Goal: Complete application form: Complete application form

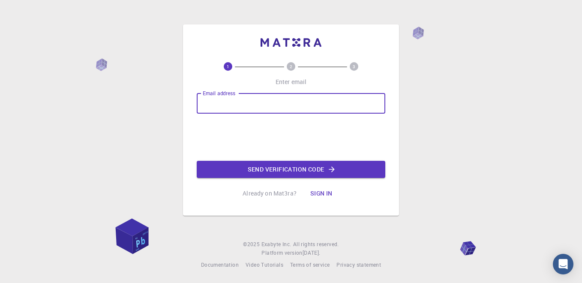
click at [231, 104] on input "Email address" at bounding box center [291, 103] width 189 height 21
type input "[EMAIL_ADDRESS][DOMAIN_NAME]"
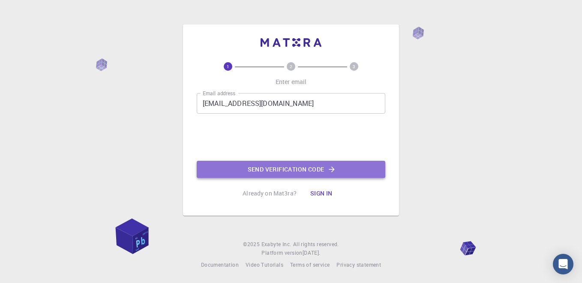
click at [270, 164] on button "Send verification code" at bounding box center [291, 169] width 189 height 17
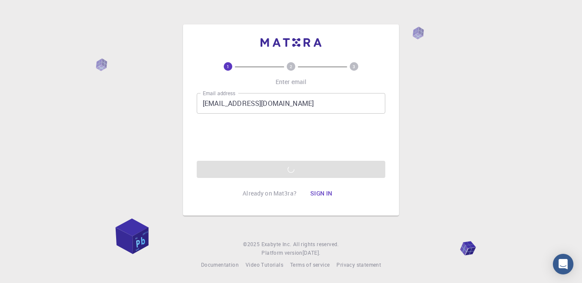
click at [256, 170] on div "Email address [EMAIL_ADDRESS][DOMAIN_NAME] Email address 0cAFcWeA6qw84kRc5Iwo-l…" at bounding box center [291, 135] width 189 height 85
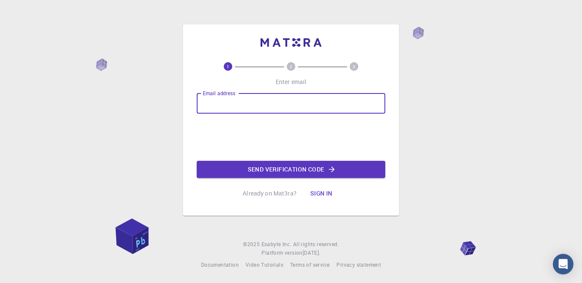
click at [238, 101] on input "Email address" at bounding box center [291, 103] width 189 height 21
type input "[EMAIL_ADDRESS][DOMAIN_NAME]"
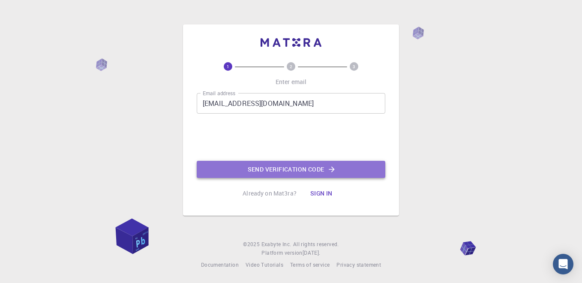
click at [275, 168] on button "Send verification code" at bounding box center [291, 169] width 189 height 17
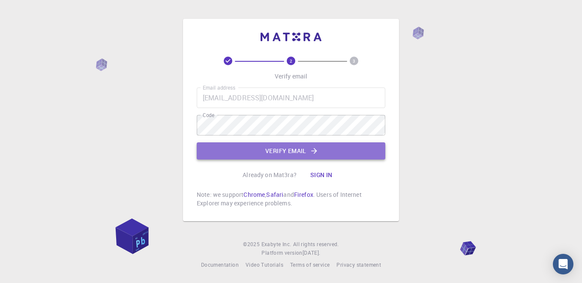
click at [269, 151] on button "Verify email" at bounding box center [291, 150] width 189 height 17
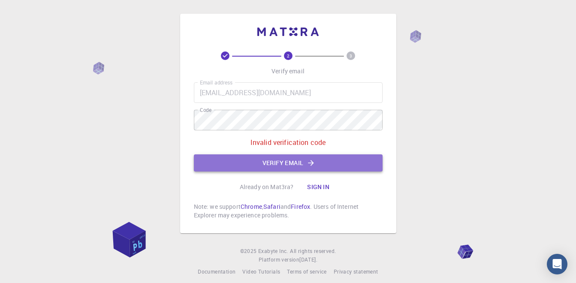
click at [281, 166] on button "Verify email" at bounding box center [288, 162] width 189 height 17
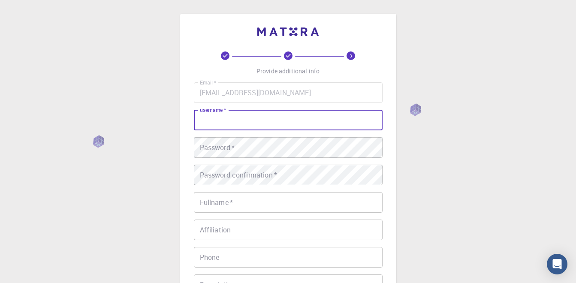
click at [257, 122] on input "username   *" at bounding box center [288, 120] width 189 height 21
type input "Muhammad Umair"
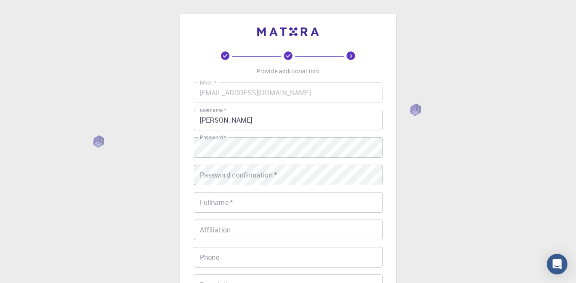
click at [421, 166] on div "3 Provide additional info Email   * umeumairtjavedi20e23n@gmail.com Email   * u…" at bounding box center [288, 218] width 576 height 436
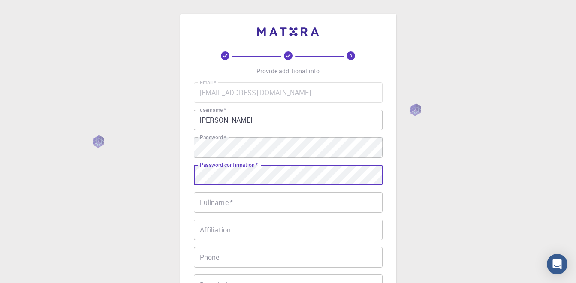
scroll to position [52, 0]
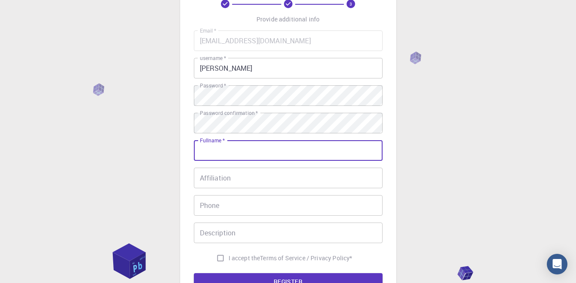
click at [234, 155] on input "Fullname   *" at bounding box center [288, 150] width 189 height 21
type input "Muhammad Umair Javed"
type input "+923027531932"
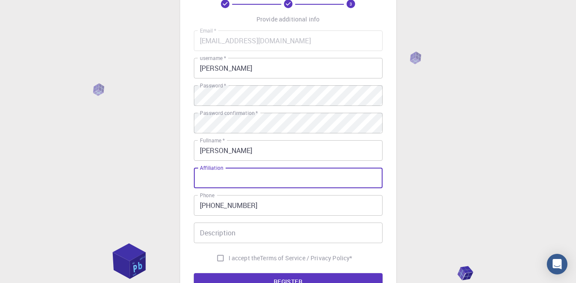
click at [254, 178] on input "Affiliation" at bounding box center [288, 178] width 189 height 21
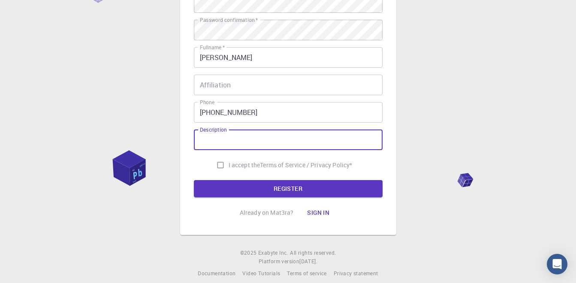
click at [246, 145] on input "Description" at bounding box center [288, 139] width 189 height 21
type input "BSc. Mechatronics and Control Engineering Studen"
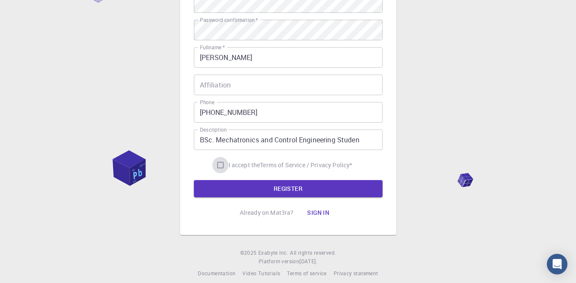
click at [217, 166] on input "I accept the Terms of Service / Privacy Policy *" at bounding box center [220, 165] width 16 height 16
checkbox input "true"
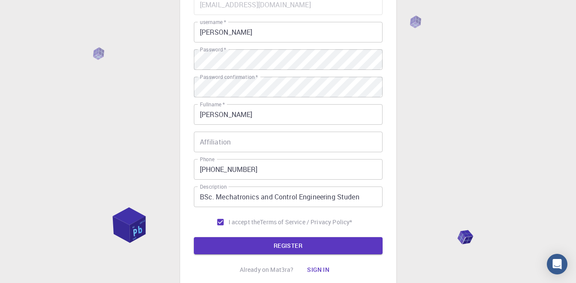
scroll to position [82, 0]
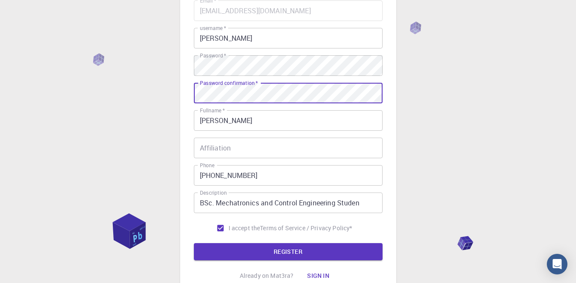
click at [169, 105] on div "3 Provide additional info Email   * umeumairtjavedi20e23n@gmail.com Email   * u…" at bounding box center [288, 136] width 576 height 436
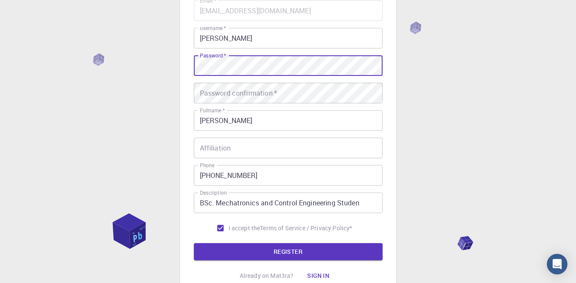
click at [186, 69] on div "3 Provide additional info Email   * umeumairtjavedi20e23n@gmail.com Email   * u…" at bounding box center [288, 115] width 216 height 366
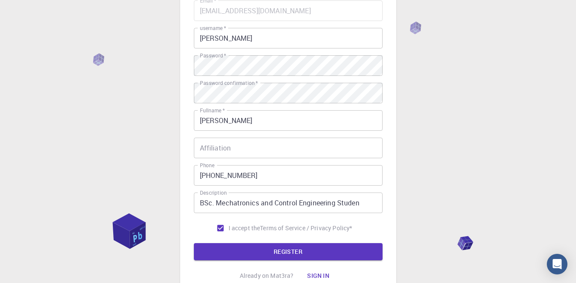
click at [425, 141] on div "3 Provide additional info Email   * umeumairtjavedi20e23n@gmail.com Email   * u…" at bounding box center [288, 136] width 576 height 436
click at [279, 251] on button "REGISTER" at bounding box center [288, 251] width 189 height 17
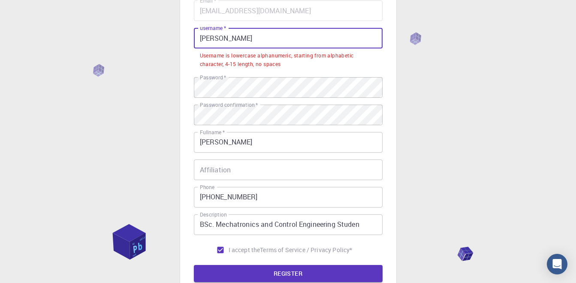
drag, startPoint x: 270, startPoint y: 37, endPoint x: 180, endPoint y: 47, distance: 90.6
click at [180, 47] on div "3 Provide additional info Email   * umeumairtjavedi20e23n@gmail.com Email   * u…" at bounding box center [288, 126] width 216 height 388
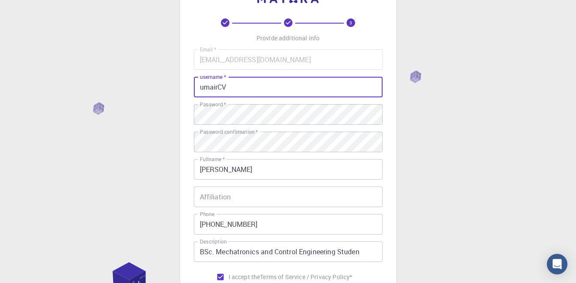
scroll to position [17, 0]
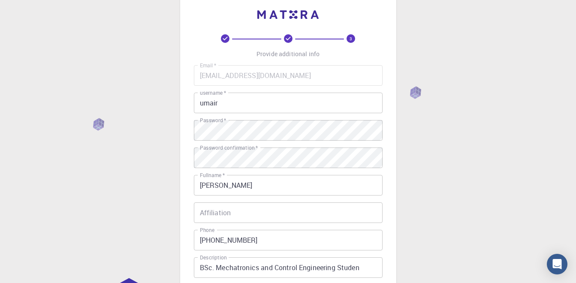
click at [427, 154] on div "3 Provide additional info Email   * umeumairtjavedi20e23n@gmail.com Email   * u…" at bounding box center [288, 201] width 576 height 436
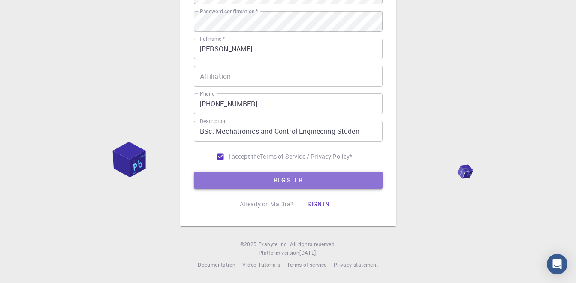
click at [291, 182] on button "REGISTER" at bounding box center [288, 179] width 189 height 17
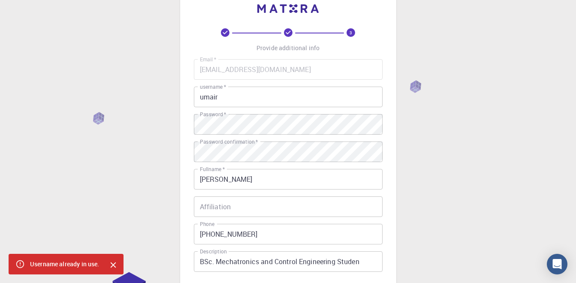
scroll to position [23, 0]
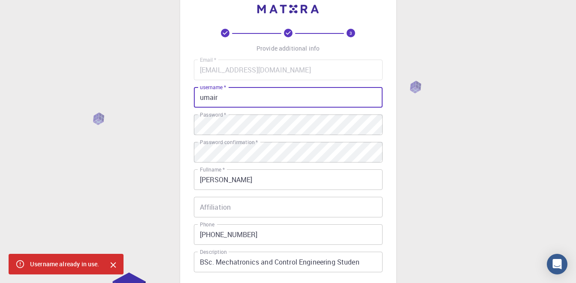
click at [231, 100] on input "umair" at bounding box center [288, 97] width 189 height 21
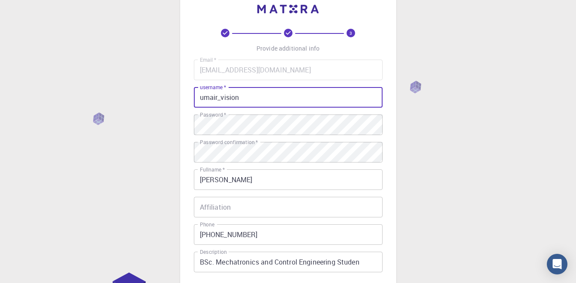
scroll to position [153, 0]
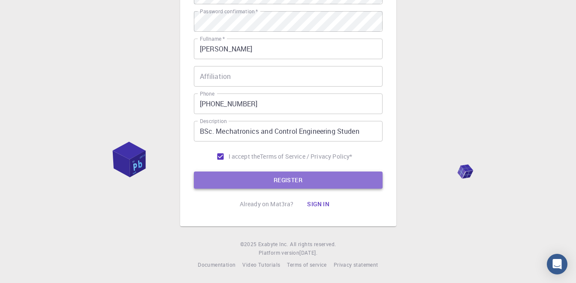
click at [267, 180] on button "REGISTER" at bounding box center [288, 179] width 189 height 17
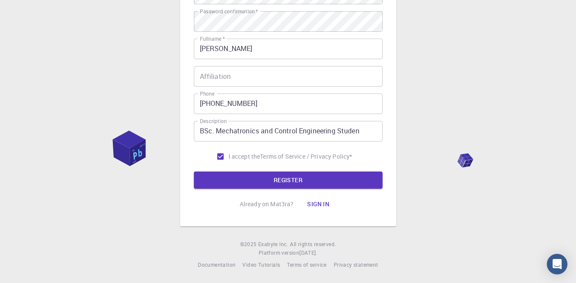
scroll to position [0, 0]
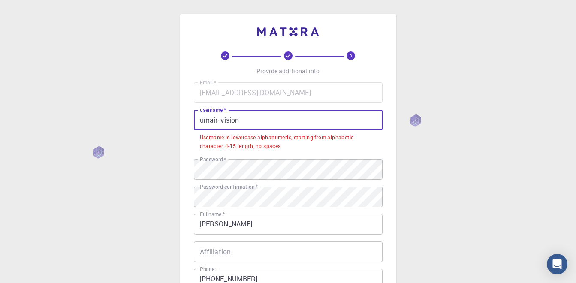
click at [263, 121] on input "umair_vision" at bounding box center [288, 120] width 189 height 21
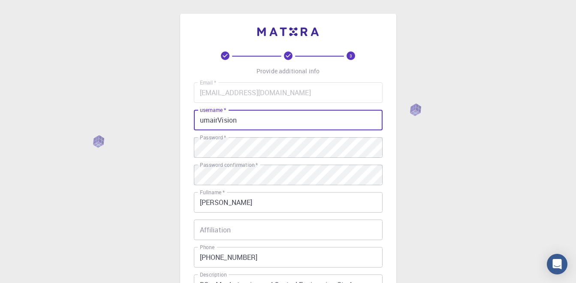
scroll to position [153, 0]
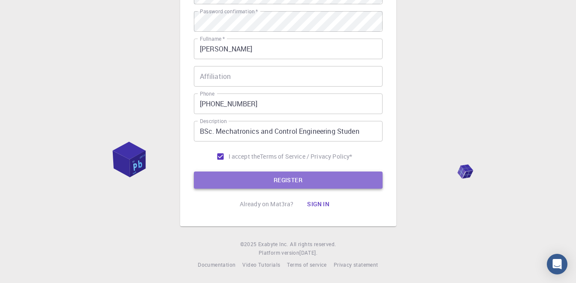
click at [263, 175] on button "REGISTER" at bounding box center [288, 179] width 189 height 17
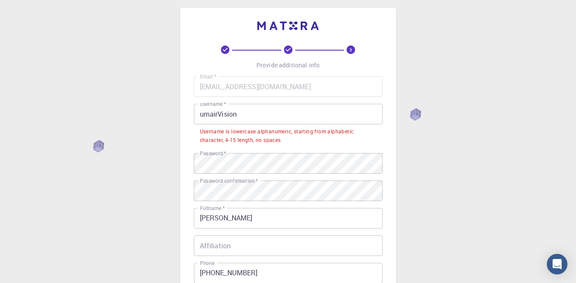
scroll to position [9, 0]
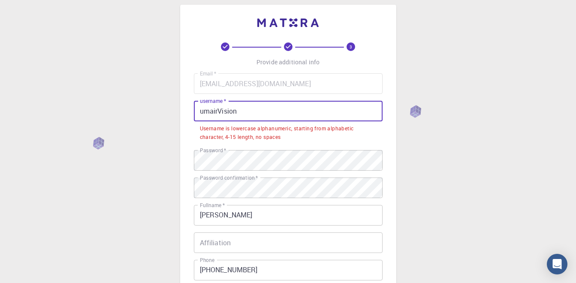
click at [218, 112] on input "umairVision" at bounding box center [288, 111] width 189 height 21
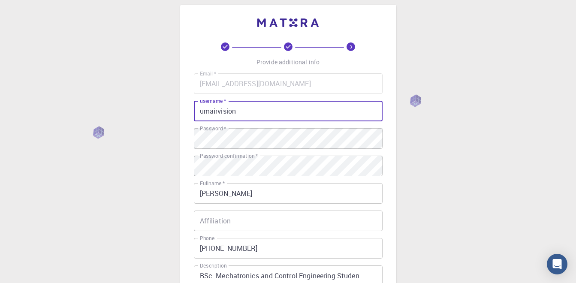
scroll to position [153, 0]
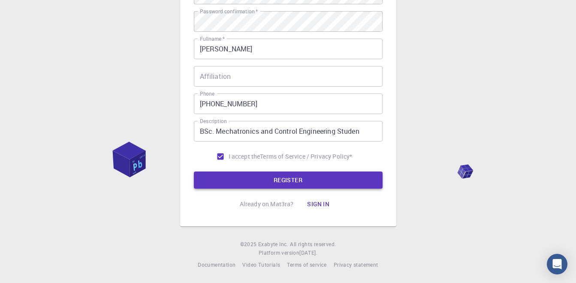
type input "umairvision"
click at [294, 166] on form "Email   * umeumairtjavedi20e23n@gmail.com Email   * username   * umairvision us…" at bounding box center [288, 59] width 189 height 260
click at [305, 180] on button "REGISTER" at bounding box center [288, 179] width 189 height 17
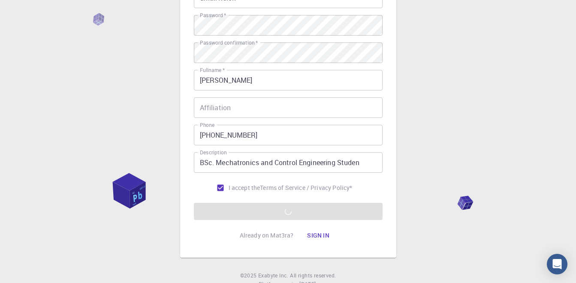
scroll to position [0, 0]
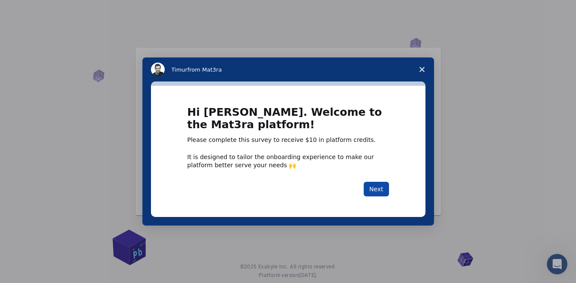
click at [372, 189] on button "Next" at bounding box center [375, 189] width 25 height 15
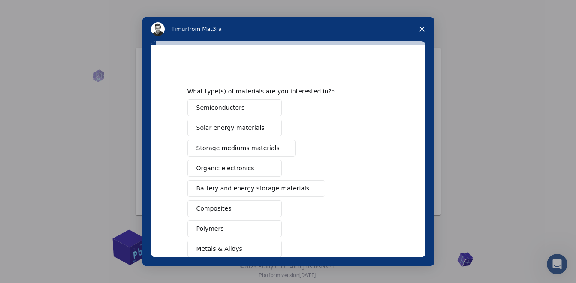
click at [257, 108] on button "Semiconductors" at bounding box center [234, 107] width 94 height 17
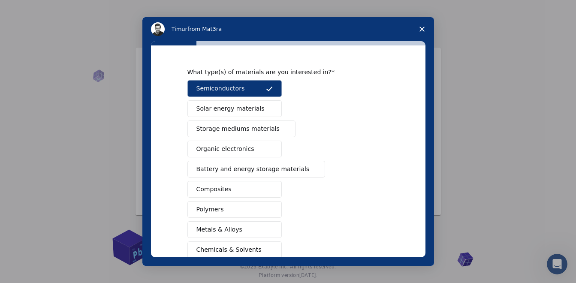
scroll to position [19, 0]
click at [286, 167] on span "Battery and energy storage materials" at bounding box center [252, 169] width 113 height 9
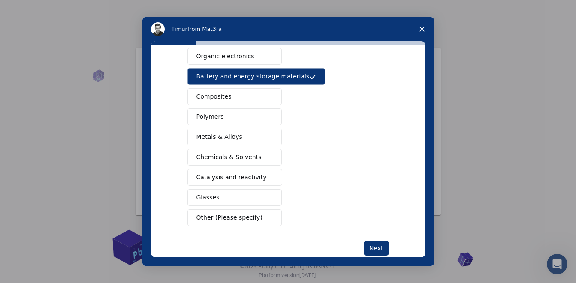
scroll to position [113, 0]
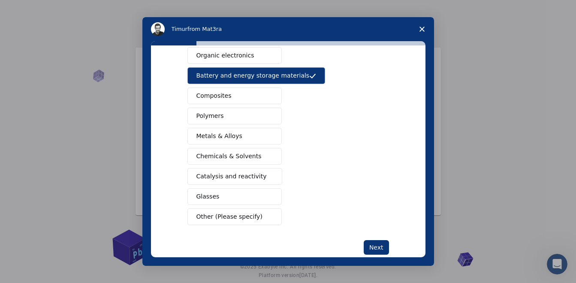
click at [243, 136] on button "Metals & Alloys" at bounding box center [234, 136] width 94 height 17
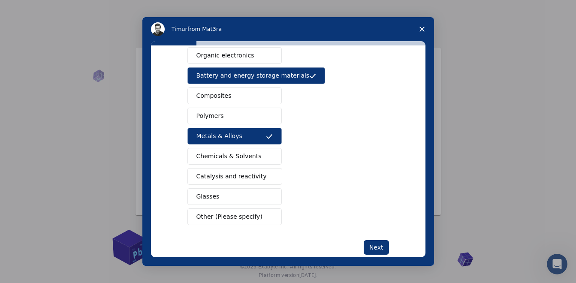
click at [246, 115] on button "Polymers" at bounding box center [234, 116] width 94 height 17
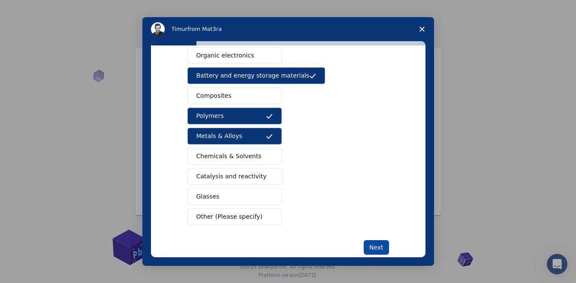
click at [369, 249] on button "Next" at bounding box center [375, 247] width 25 height 15
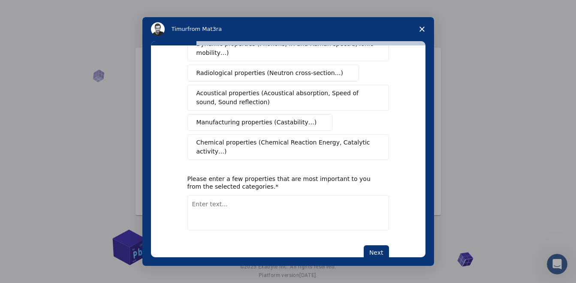
scroll to position [171, 0]
click at [354, 138] on span "Chemical properties (Chemical Reaction Energy, Catalytic activity…)" at bounding box center [284, 147] width 177 height 18
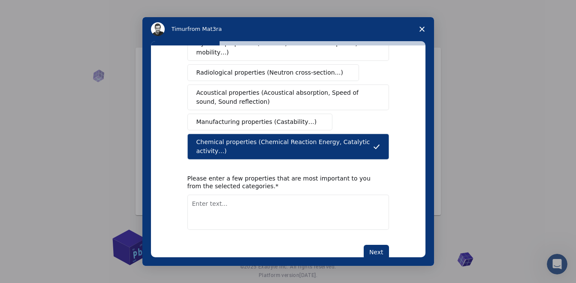
click at [355, 138] on span "Chemical properties (Chemical Reaction Energy, Catalytic activity…)" at bounding box center [284, 147] width 177 height 18
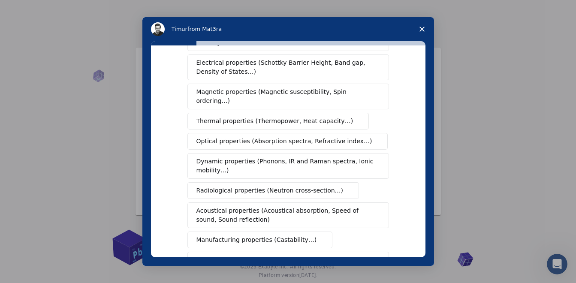
scroll to position [0, 0]
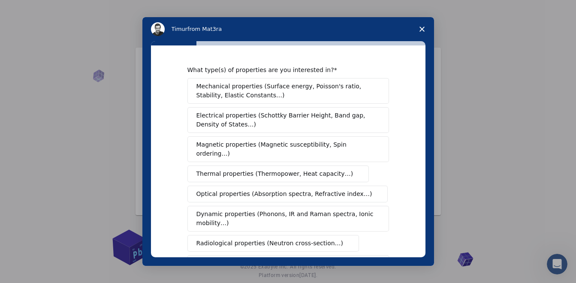
click at [307, 92] on span "Mechanical properties (Surface energy, Poisson's ratio, Stability, Elastic Cons…" at bounding box center [285, 91] width 179 height 18
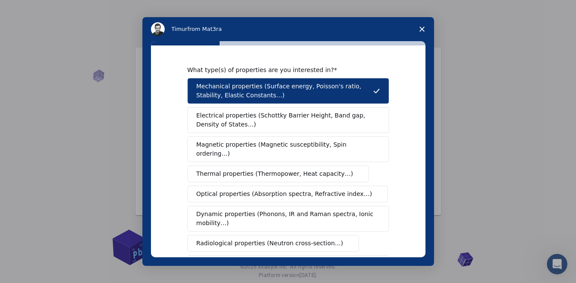
click at [325, 117] on span "Electrical properties (Schottky Barrier Height, Band gap, Density of States…)" at bounding box center [285, 120] width 178 height 18
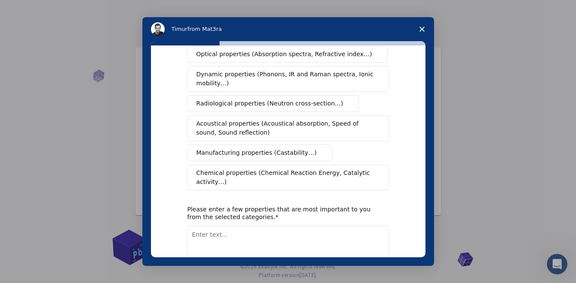
scroll to position [175, 0]
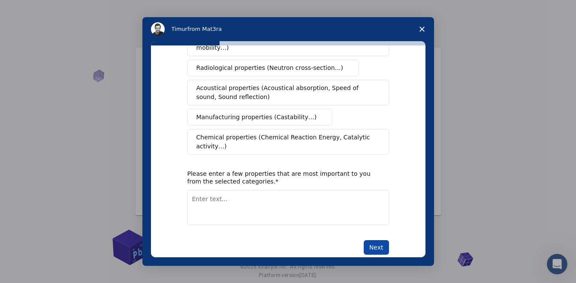
click at [370, 240] on button "Next" at bounding box center [375, 247] width 25 height 15
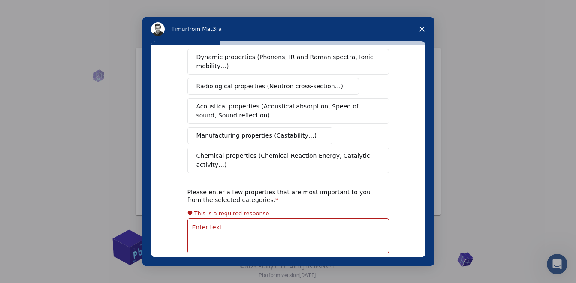
scroll to position [157, 0]
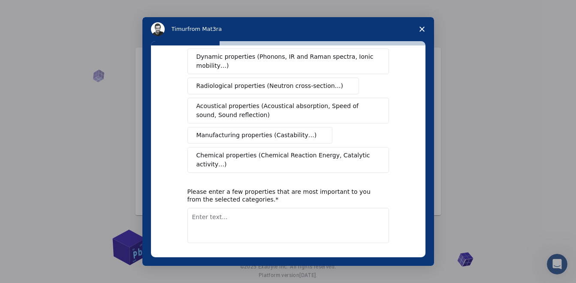
click at [230, 210] on textarea "Enter text..." at bounding box center [287, 225] width 201 height 35
type textarea "Mechanical properties"
click at [370, 258] on button "Next" at bounding box center [375, 265] width 25 height 15
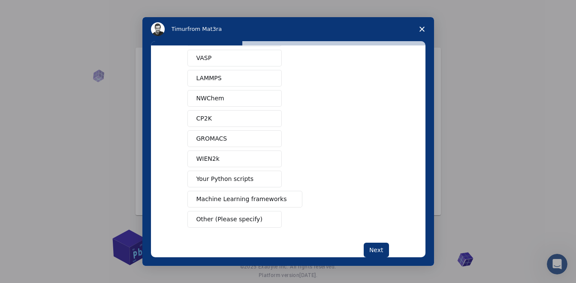
scroll to position [49, 0]
click at [255, 178] on button "Your Python scripts" at bounding box center [234, 178] width 94 height 17
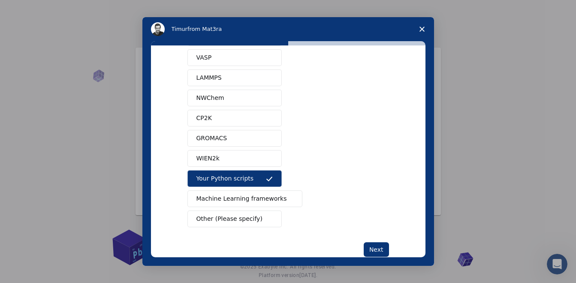
click at [286, 195] on span "Intercom messenger" at bounding box center [289, 198] width 7 height 7
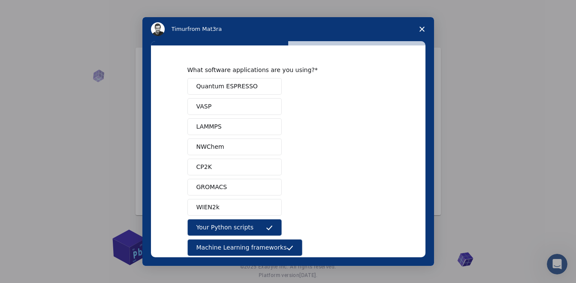
scroll to position [42, 0]
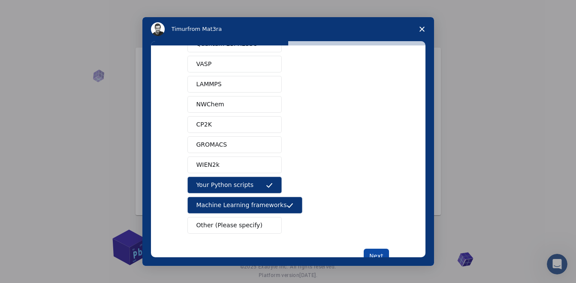
click at [366, 252] on button "Next" at bounding box center [375, 256] width 25 height 15
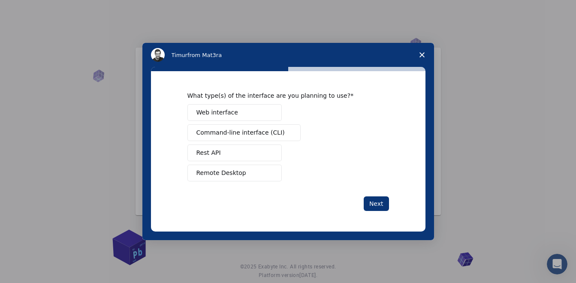
scroll to position [0, 0]
click at [266, 132] on span "Command-line interface (CLI)" at bounding box center [240, 132] width 88 height 9
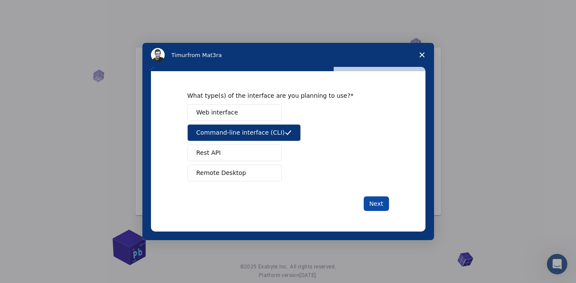
click at [372, 207] on button "Next" at bounding box center [375, 203] width 25 height 15
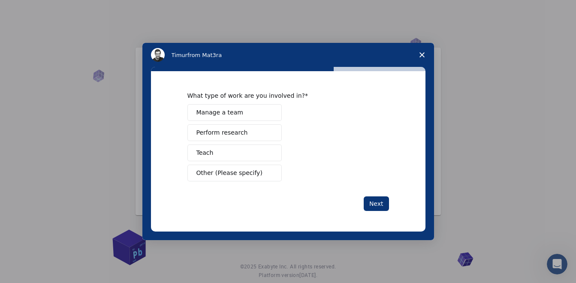
click at [233, 176] on span "Other (Please specify)" at bounding box center [229, 172] width 66 height 9
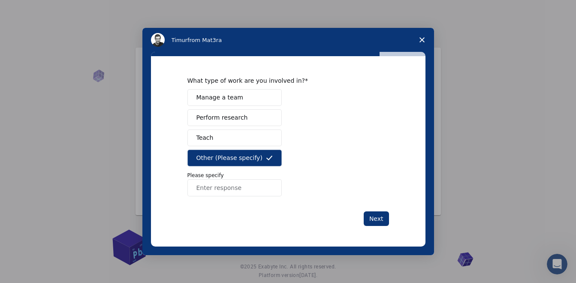
click at [233, 193] on input "Enter response" at bounding box center [234, 187] width 94 height 17
type input "Student"
click at [376, 223] on button "Next" at bounding box center [375, 218] width 25 height 15
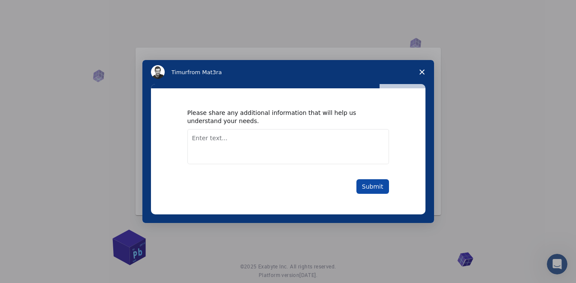
click at [370, 183] on button "Submit" at bounding box center [372, 186] width 33 height 15
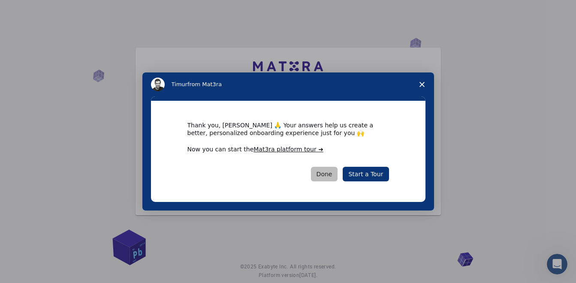
click at [336, 172] on button "Done" at bounding box center [324, 174] width 27 height 15
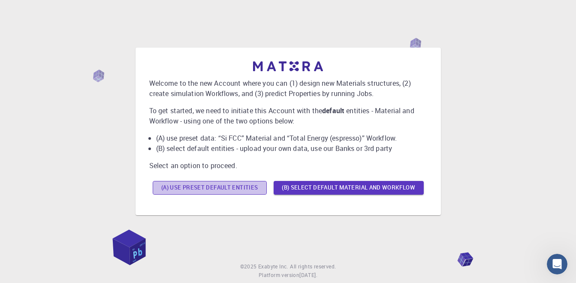
click at [237, 187] on button "(A) Use preset default entities" at bounding box center [210, 188] width 114 height 14
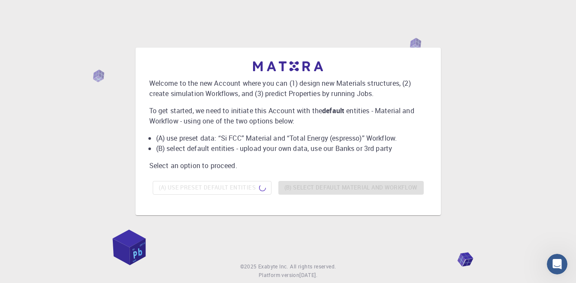
scroll to position [22, 0]
